Goal: Go to known website: Go to known website

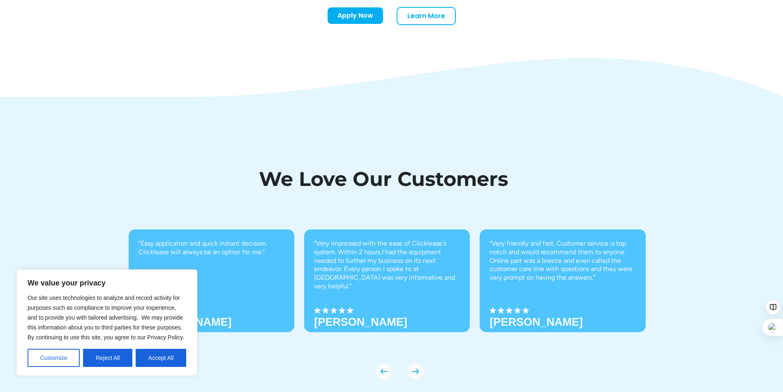
scroll to position [2856, 0]
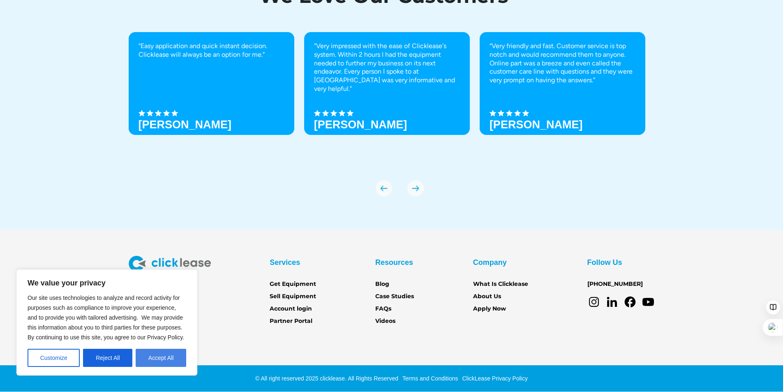
click at [175, 358] on button "Accept All" at bounding box center [161, 358] width 51 height 18
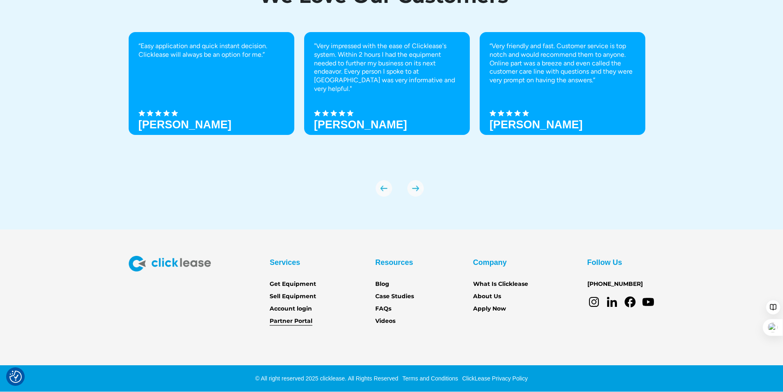
click at [294, 323] on link "Partner Portal" at bounding box center [291, 321] width 43 height 9
